Goal: Navigation & Orientation: Go to known website

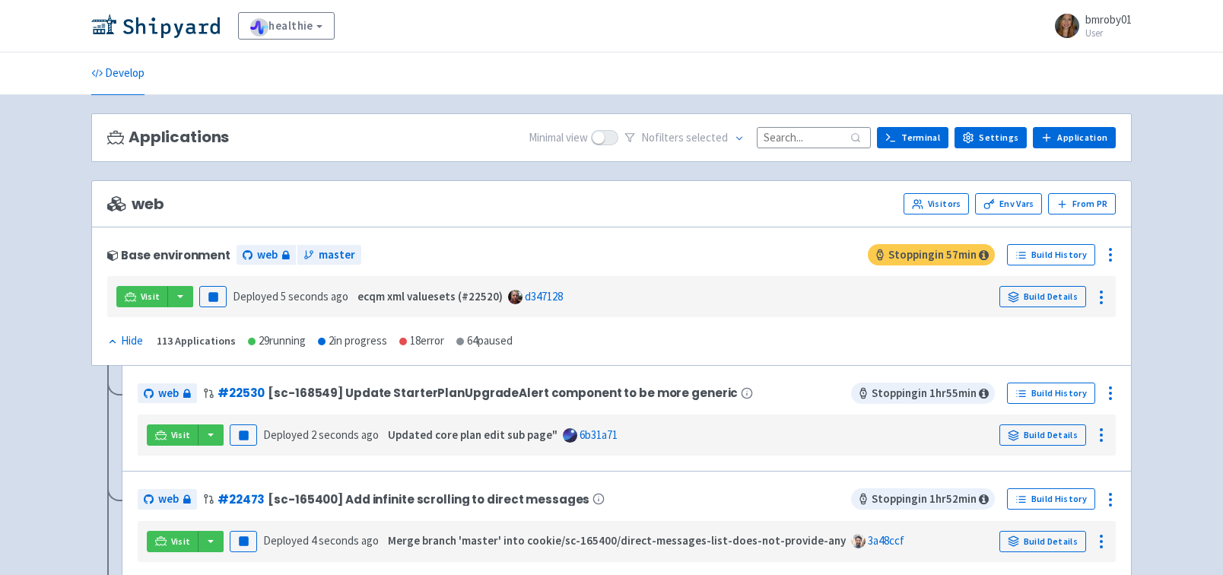
scroll to position [7, 0]
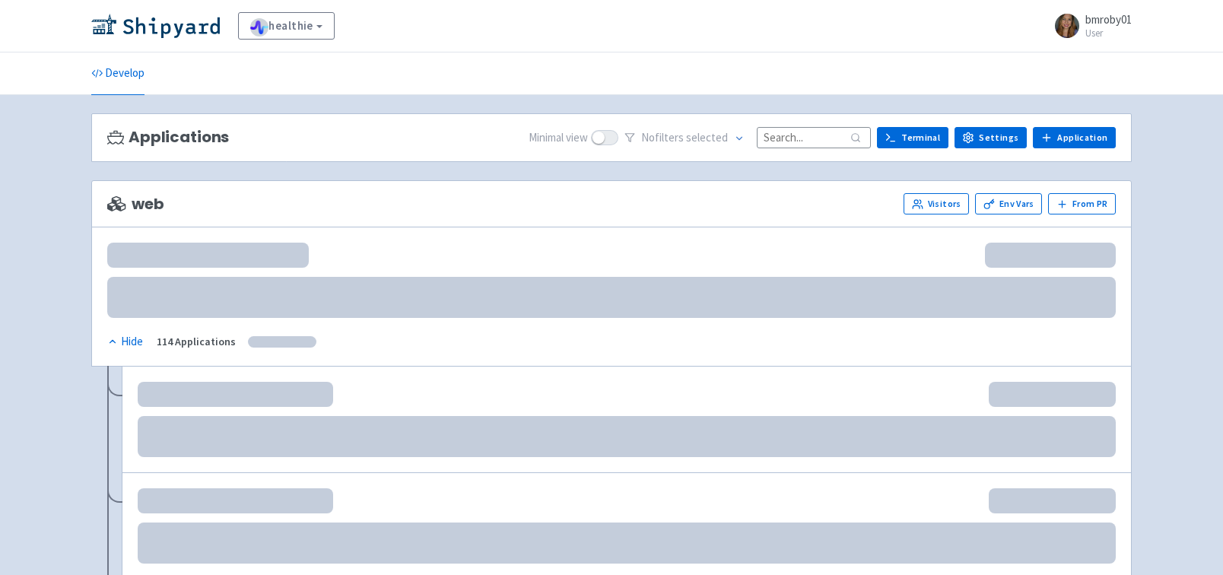
scroll to position [7, 0]
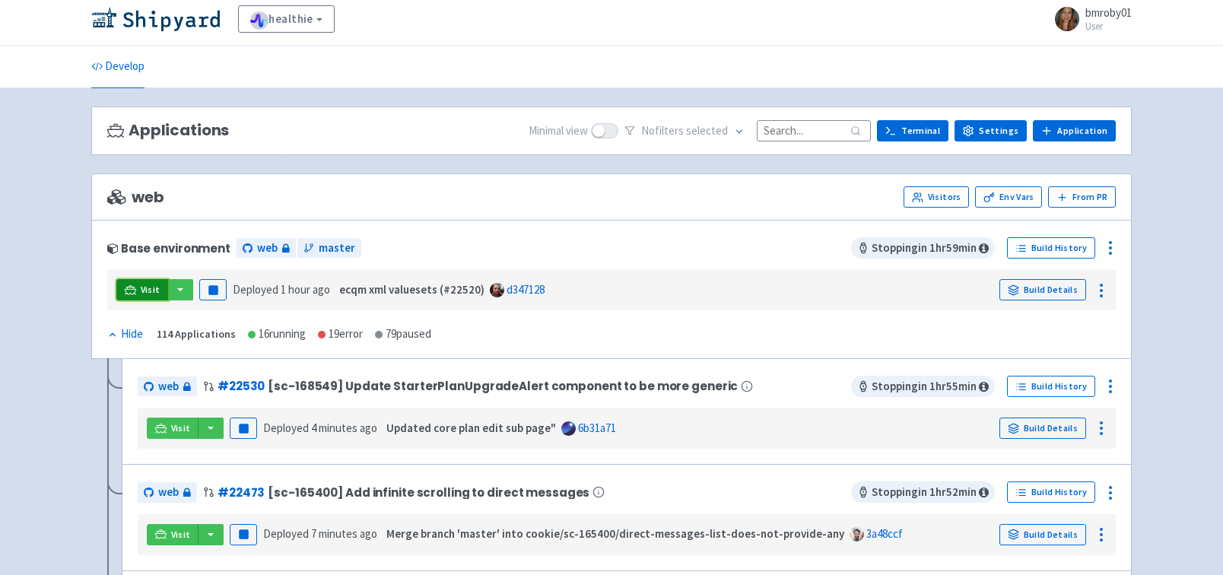
click at [136, 289] on link "Visit" at bounding box center [142, 289] width 52 height 21
